Goal: Navigation & Orientation: Find specific page/section

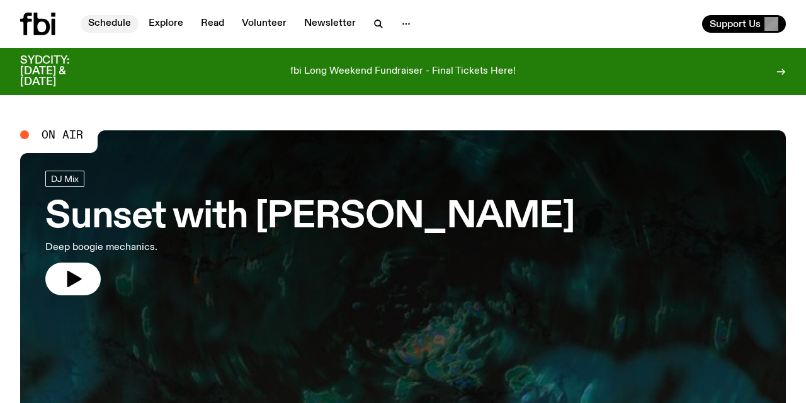
click at [113, 22] on link "Schedule" at bounding box center [110, 24] width 58 height 18
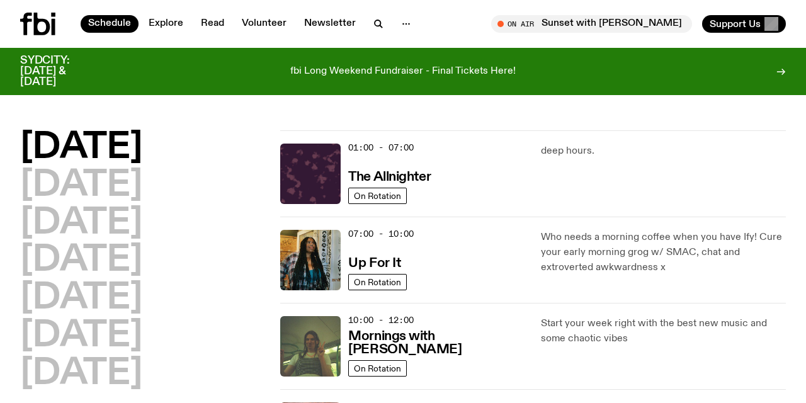
click at [235, 323] on div "[DATE] [DATE] [DATE] [DATE] [DATE] [DATE] [DATE]" at bounding box center [142, 260] width 245 height 261
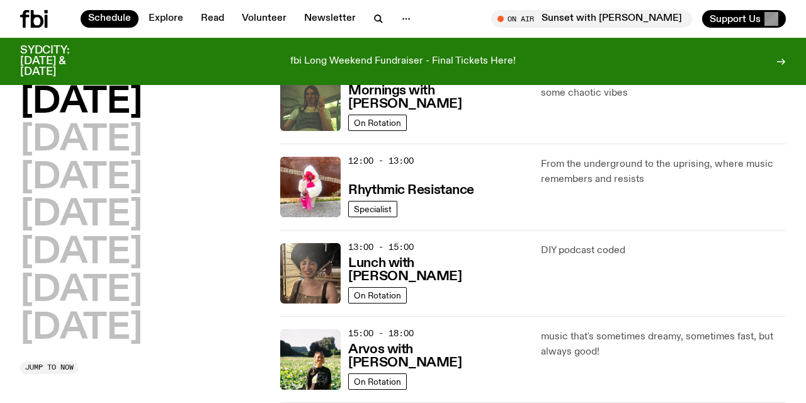
scroll to position [244, 0]
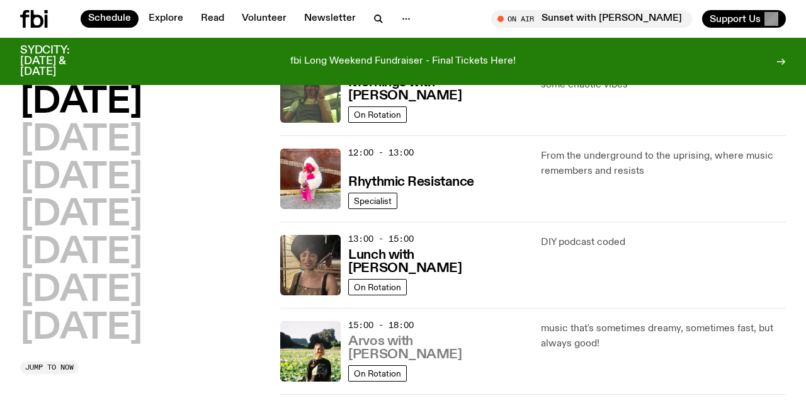
click at [423, 354] on h3 "Arvos with [PERSON_NAME]" at bounding box center [436, 348] width 177 height 26
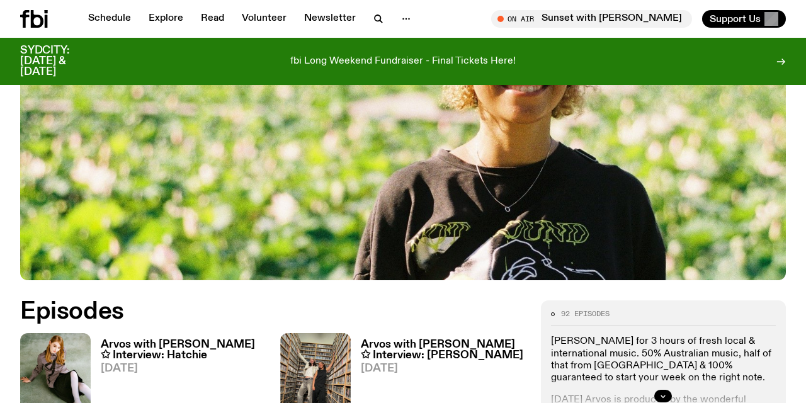
scroll to position [403, 0]
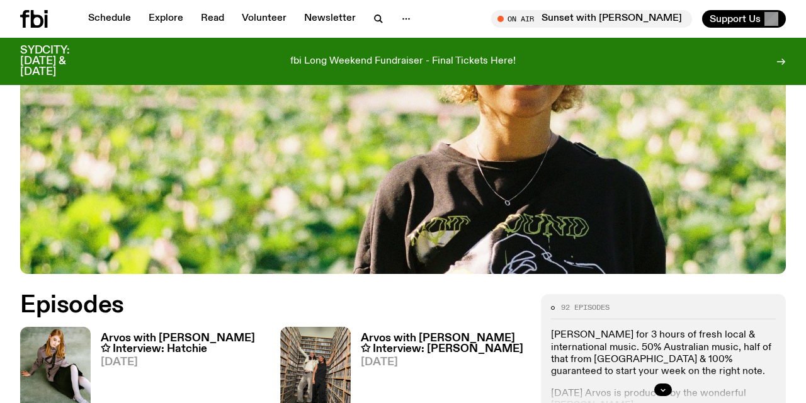
click at [162, 333] on h3 "Arvos with [PERSON_NAME] ✩ Interview: Hatchie" at bounding box center [183, 343] width 164 height 21
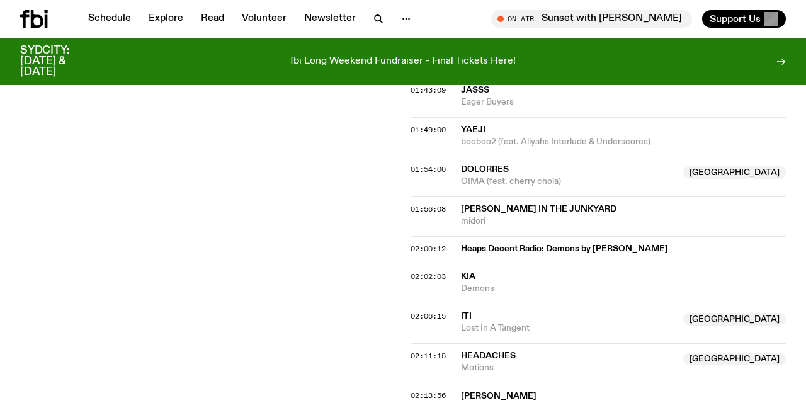
scroll to position [1334, 0]
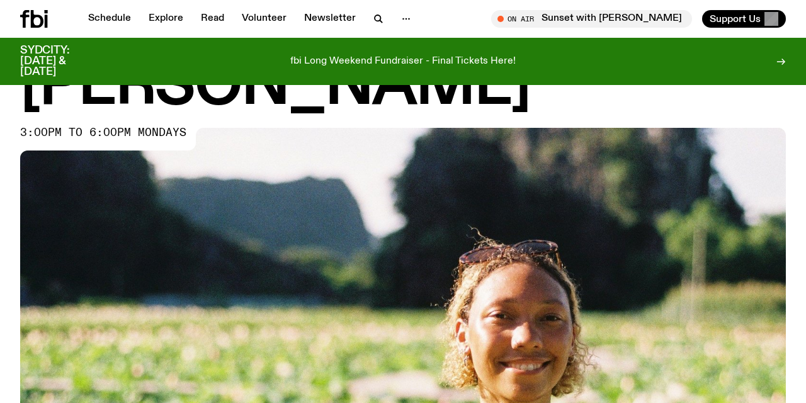
scroll to position [115, 0]
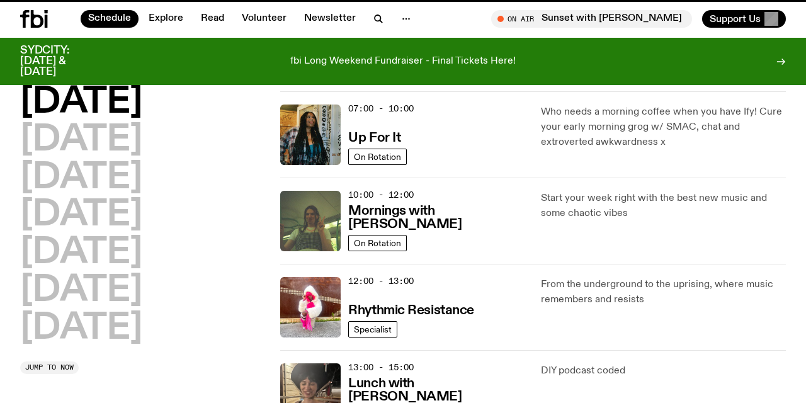
scroll to position [244, 0]
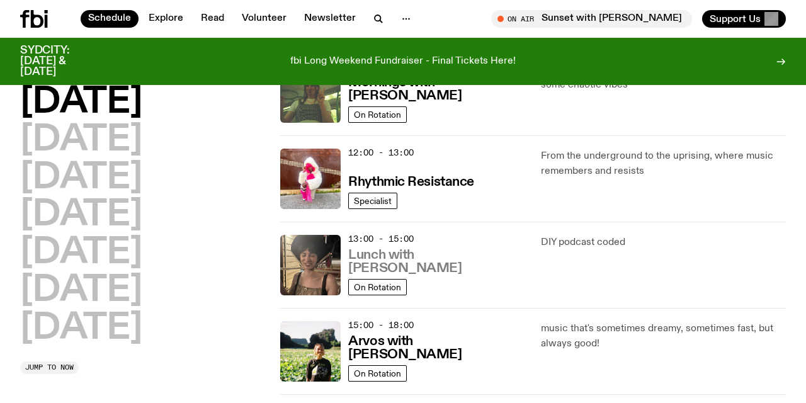
click at [437, 262] on h3 "Lunch with [PERSON_NAME]" at bounding box center [436, 262] width 177 height 26
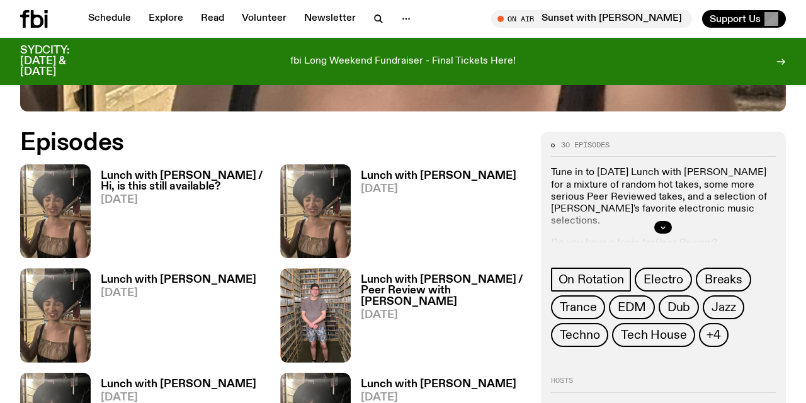
scroll to position [580, 0]
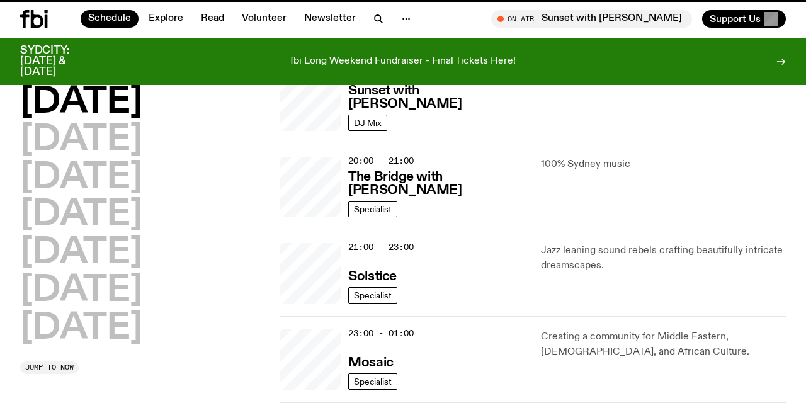
scroll to position [244, 0]
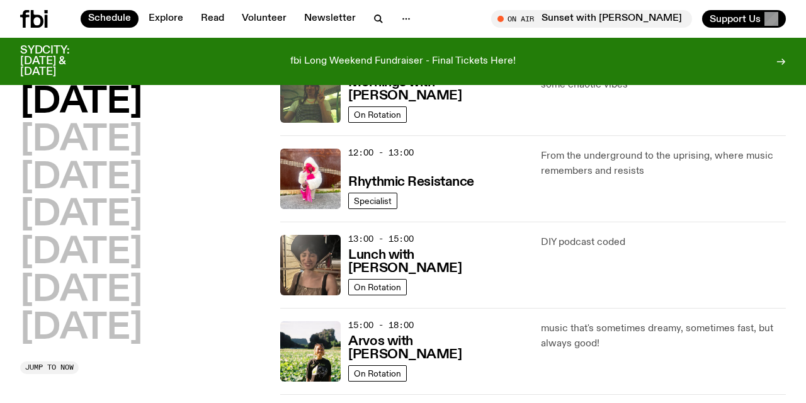
click at [242, 317] on div "[DATE] [DATE] [DATE] [DATE] [DATE] [DATE] [DATE]" at bounding box center [142, 215] width 245 height 261
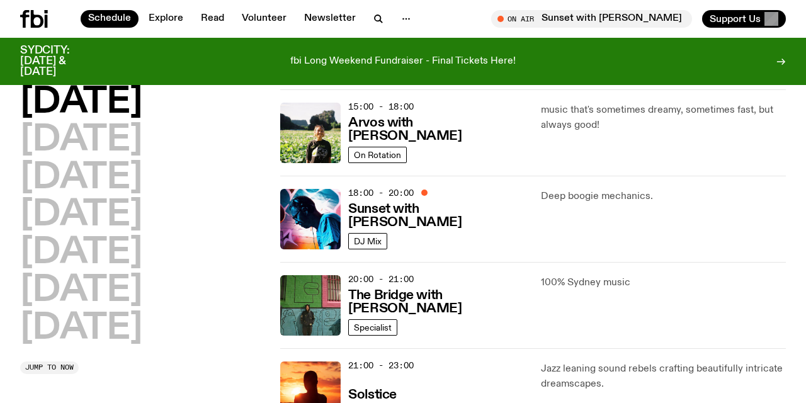
scroll to position [472, 0]
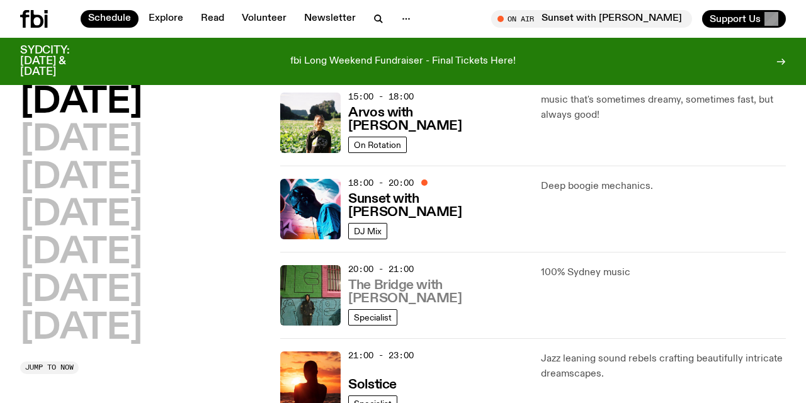
click at [403, 288] on h3 "The Bridge with [PERSON_NAME]" at bounding box center [436, 292] width 177 height 26
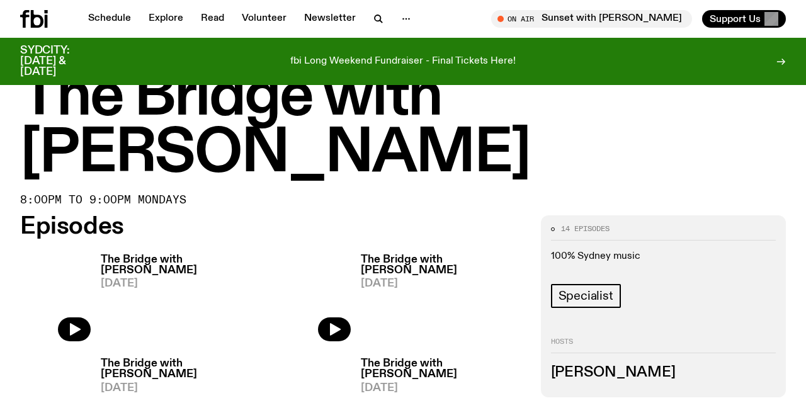
scroll to position [45, 0]
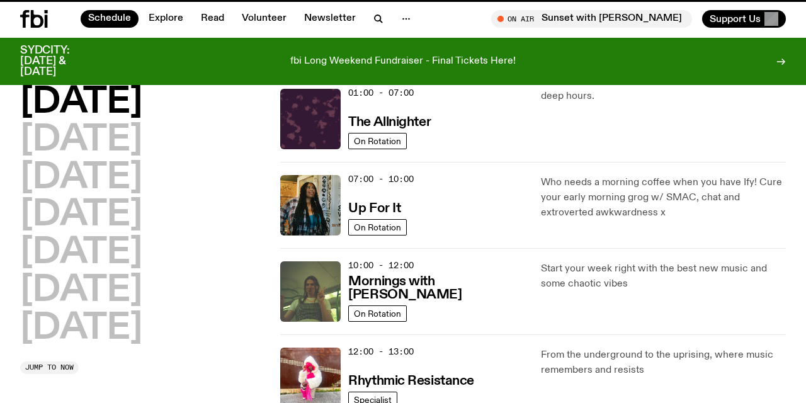
scroll to position [472, 0]
